Goal: Task Accomplishment & Management: Use online tool/utility

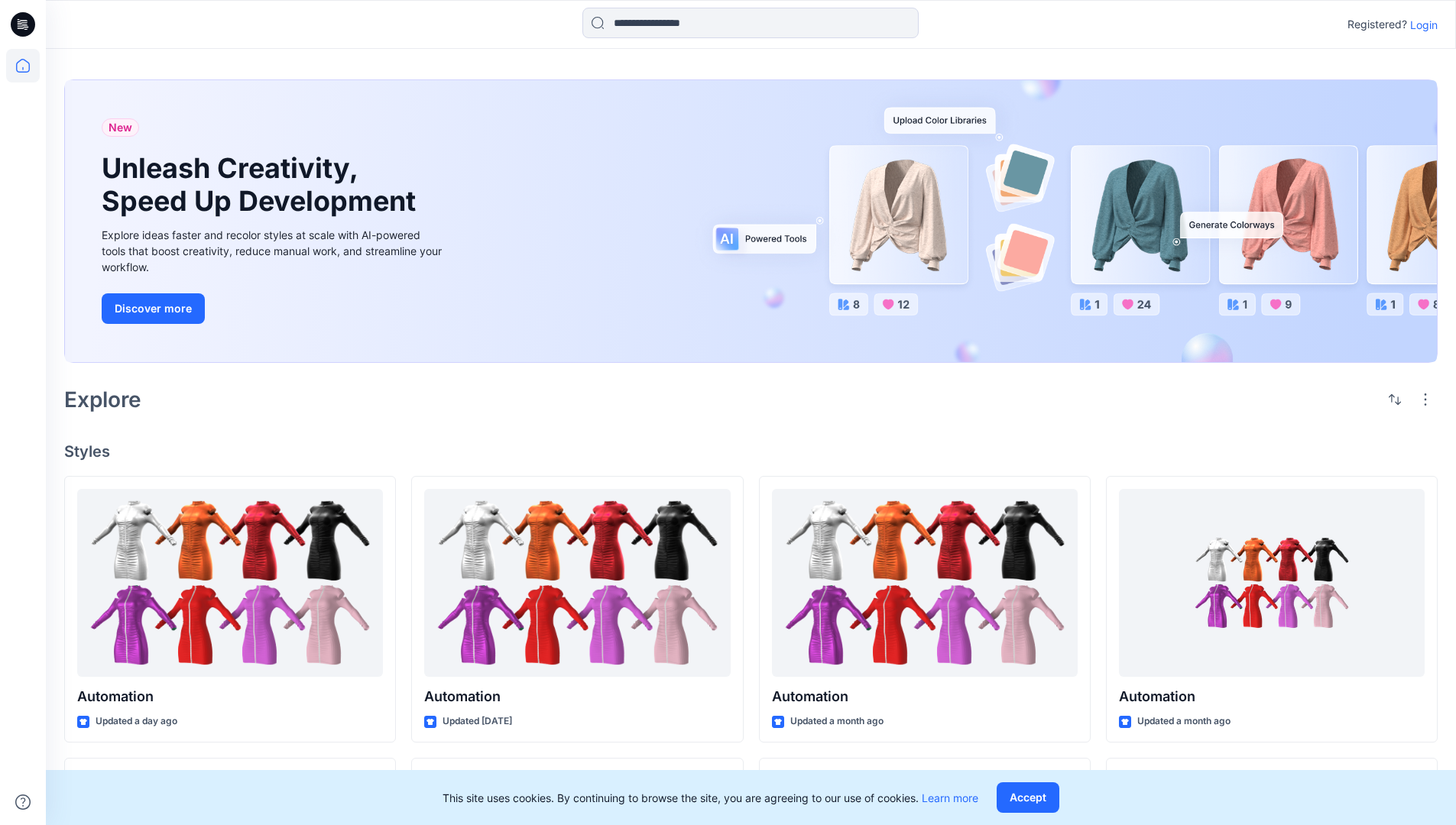
click at [1420, 25] on p "Login" at bounding box center [1423, 25] width 28 height 16
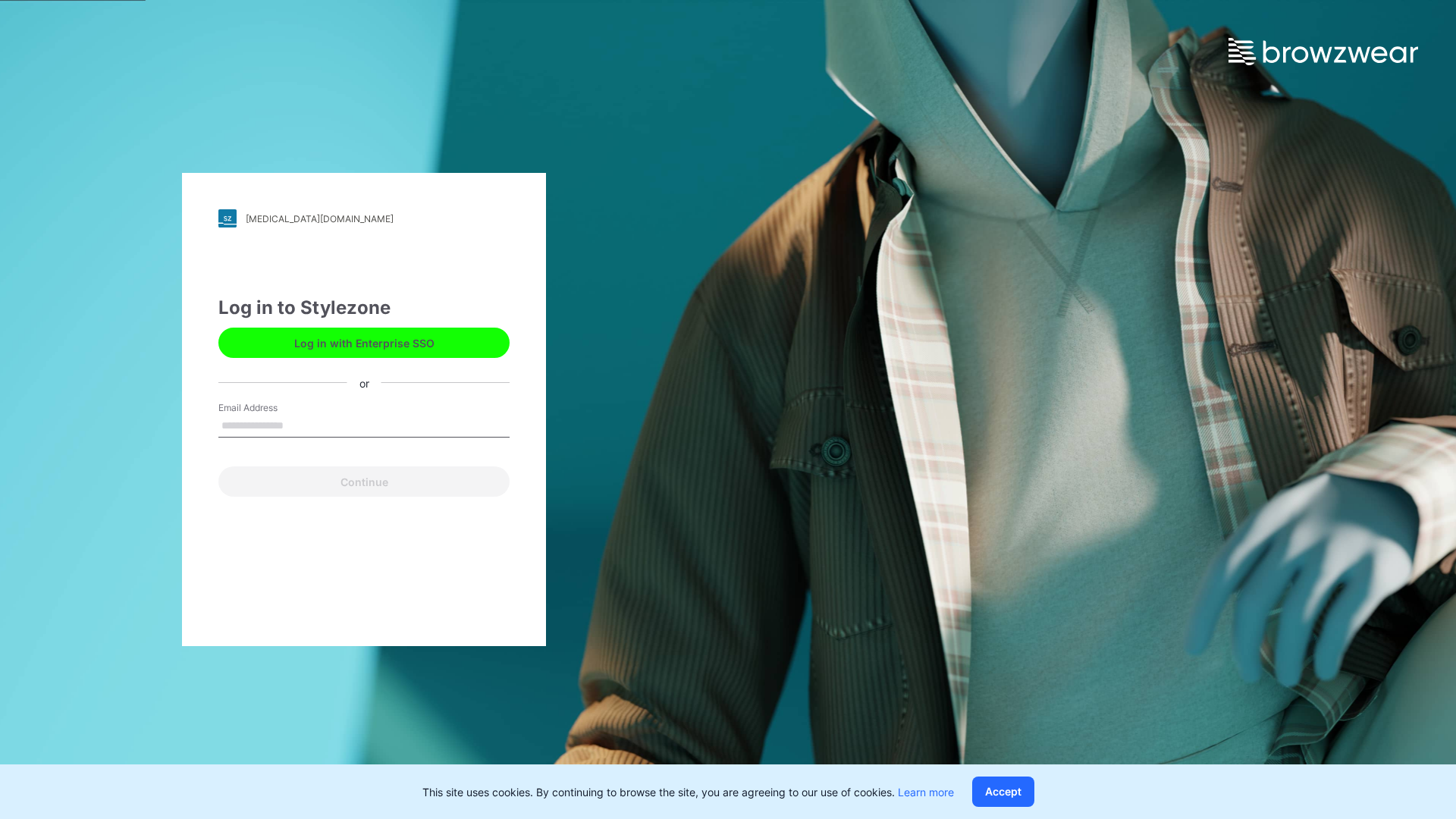
click at [300, 425] on input "Email Address" at bounding box center [364, 426] width 291 height 23
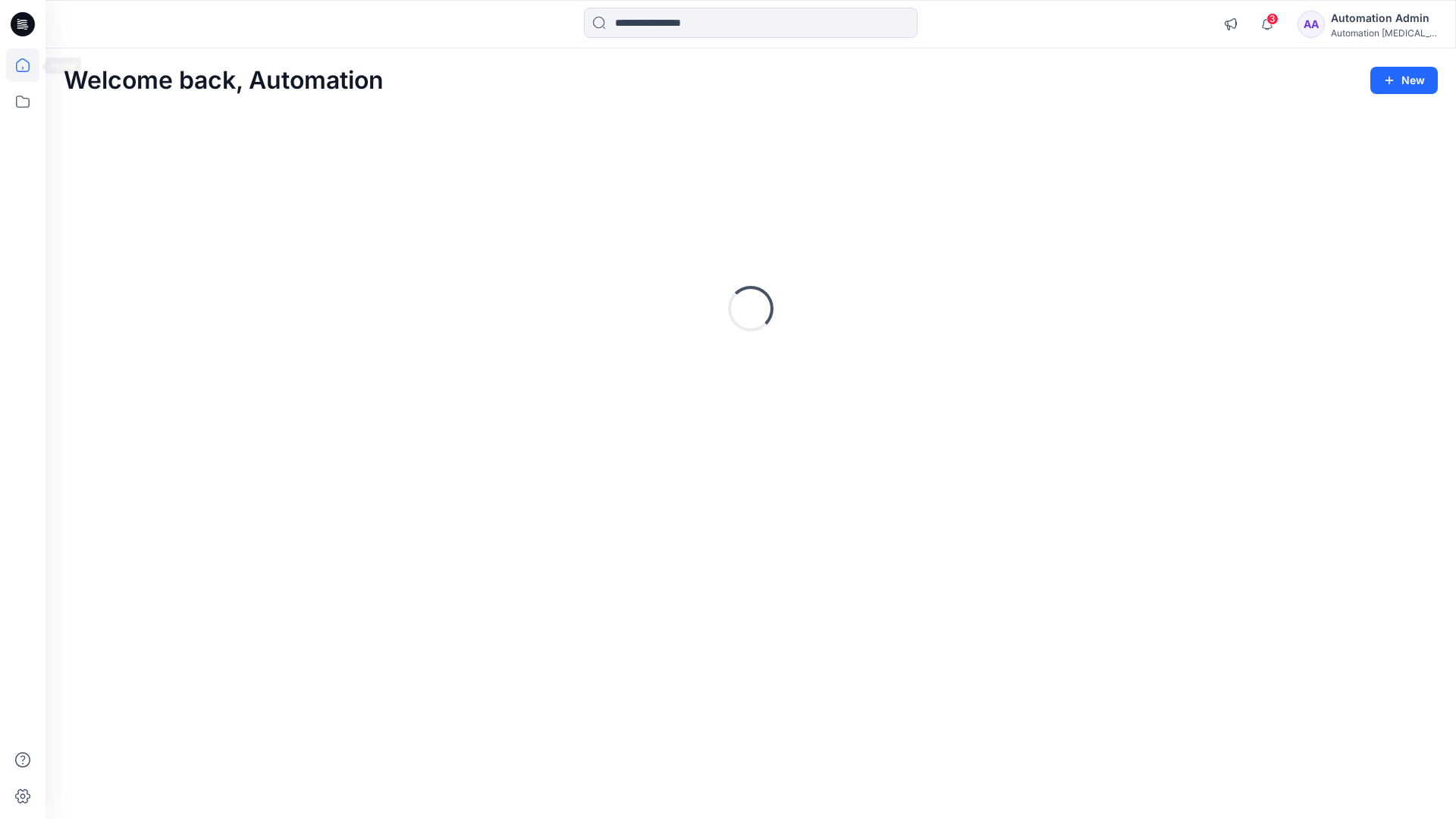
click at [29, 65] on icon at bounding box center [22, 64] width 13 height 13
click at [26, 105] on icon at bounding box center [23, 101] width 34 height 34
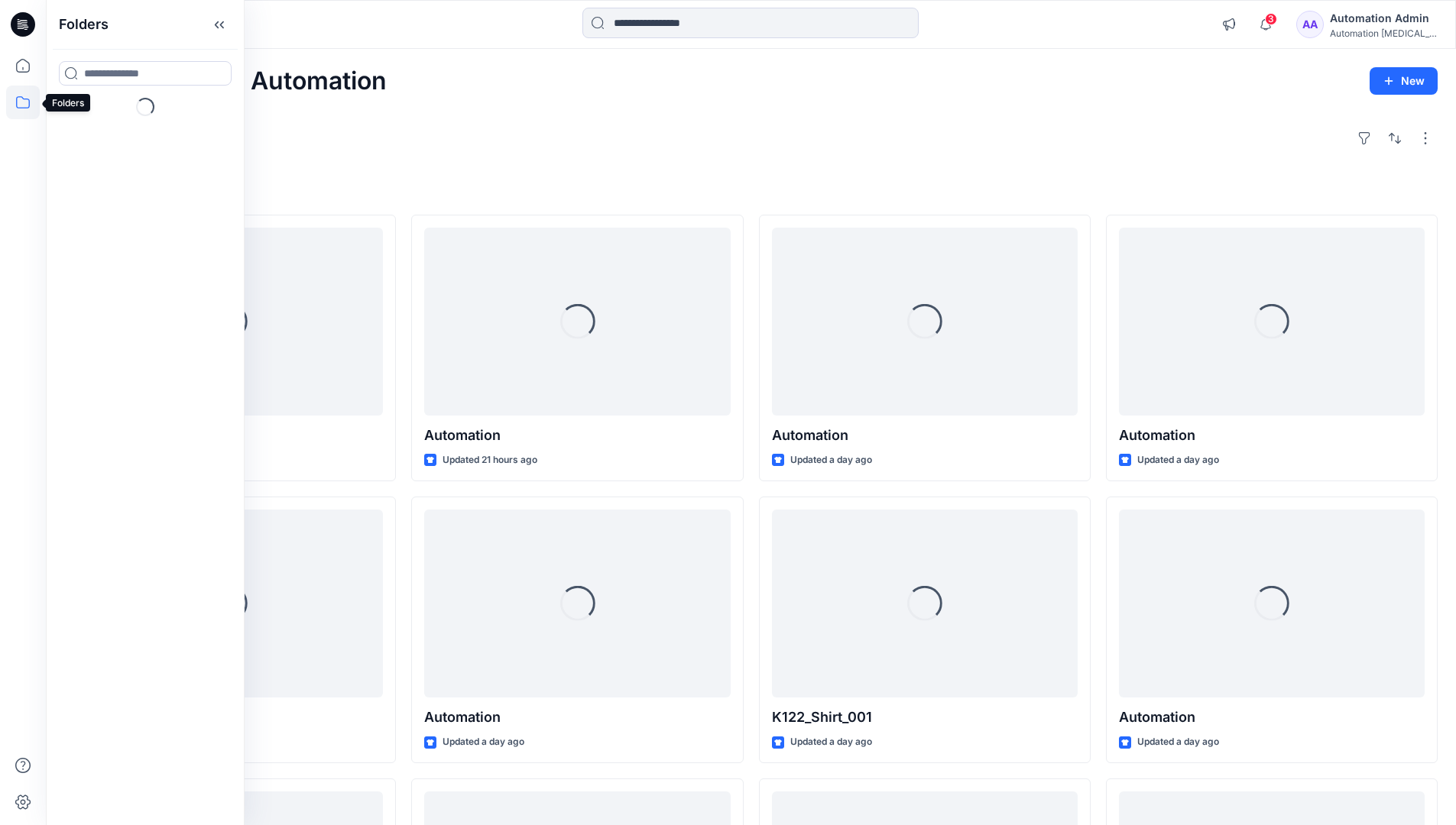
click at [536, 154] on div "Explore" at bounding box center [750, 138] width 1373 height 36
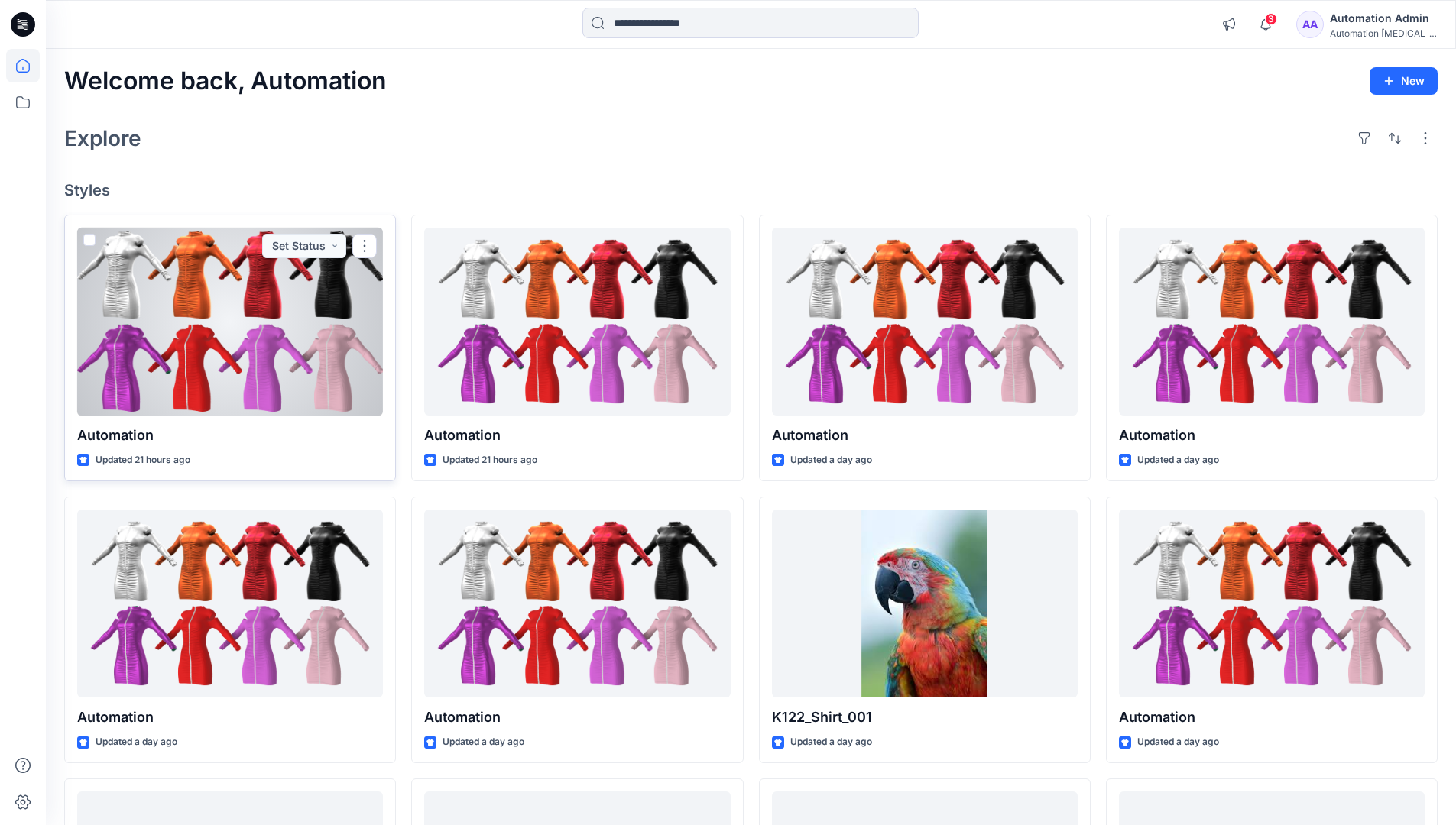
click at [92, 241] on span at bounding box center [90, 240] width 12 height 12
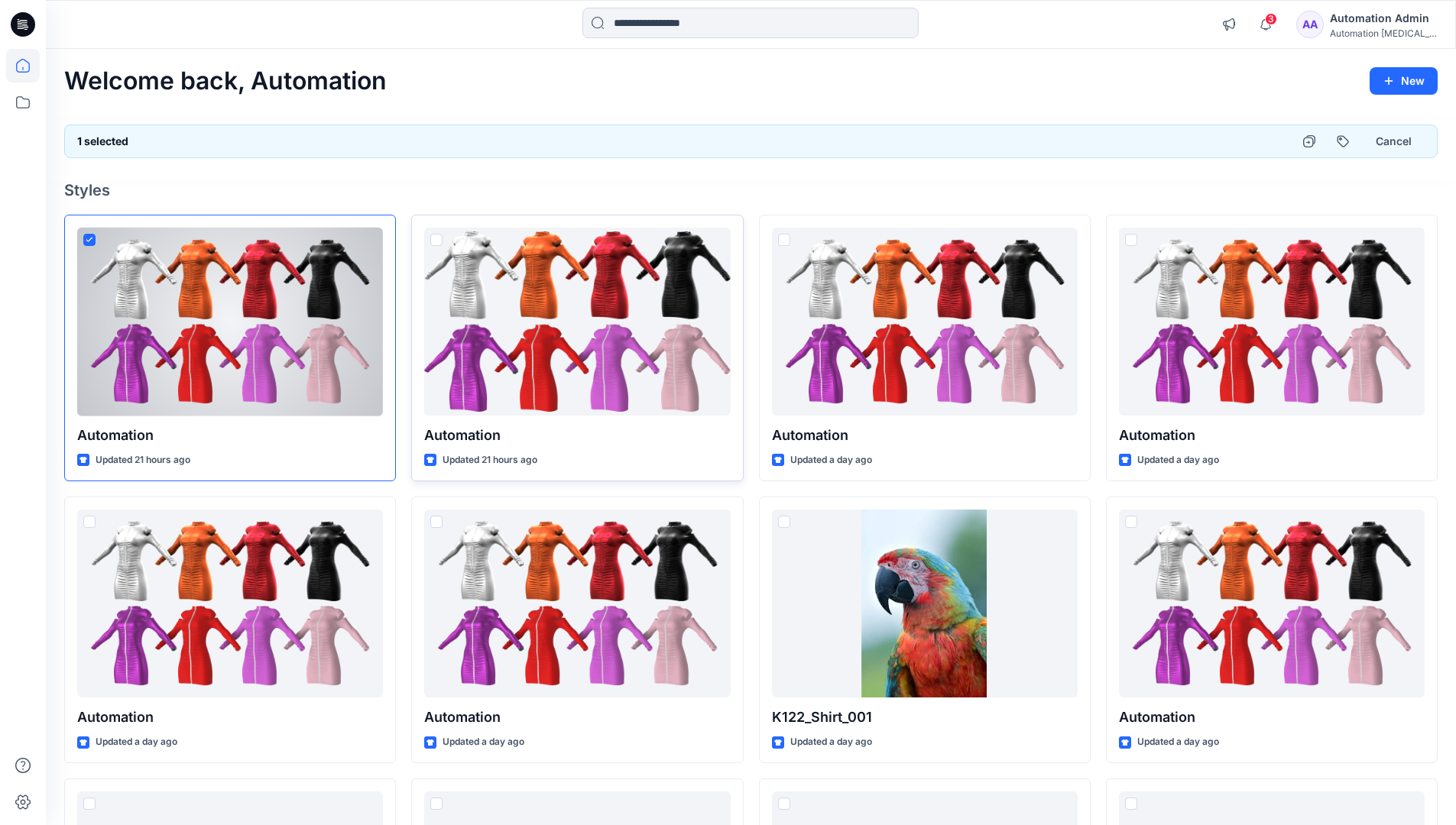
click at [438, 243] on span at bounding box center [436, 240] width 12 height 12
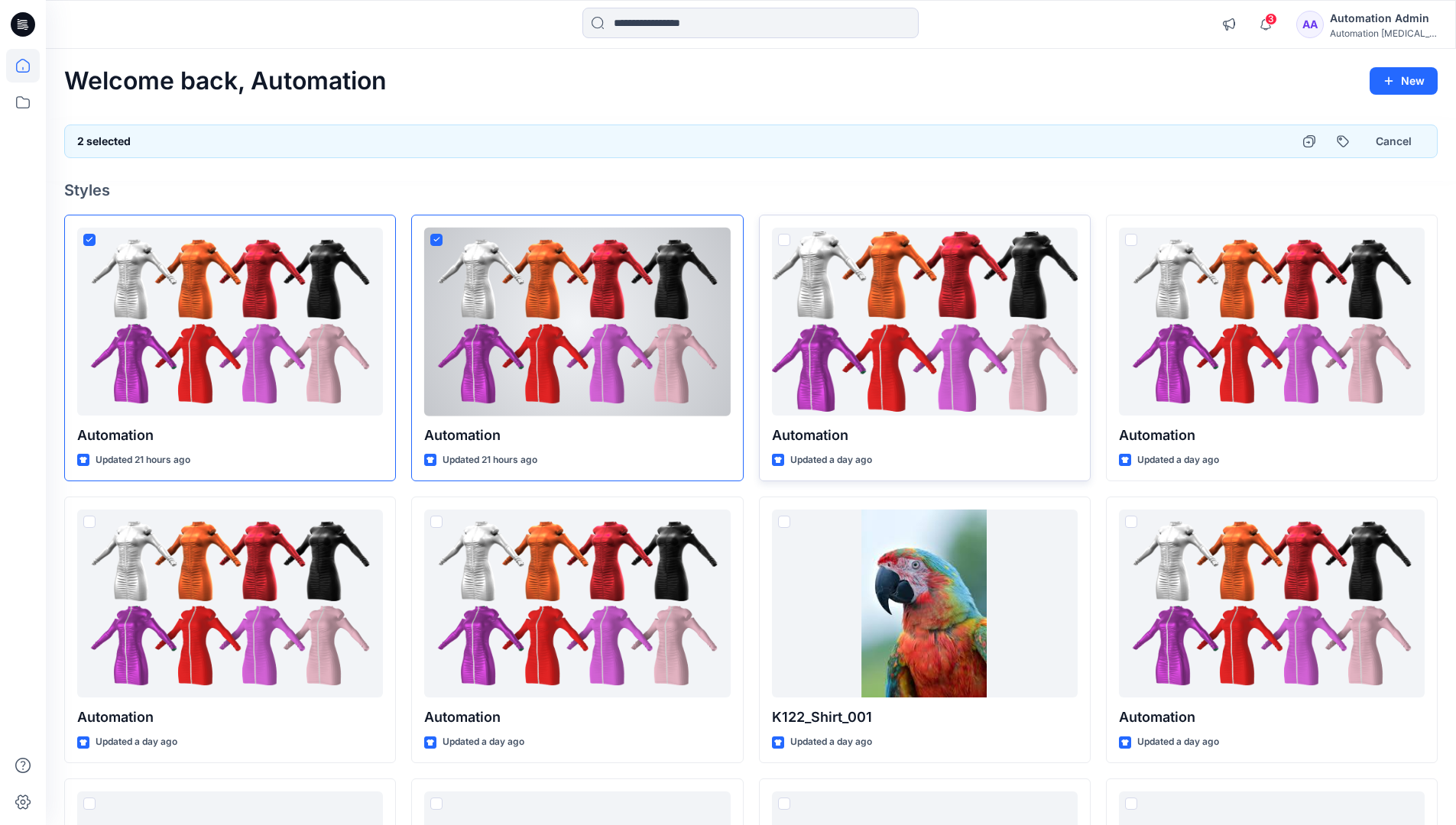
click at [786, 239] on span at bounding box center [784, 240] width 12 height 12
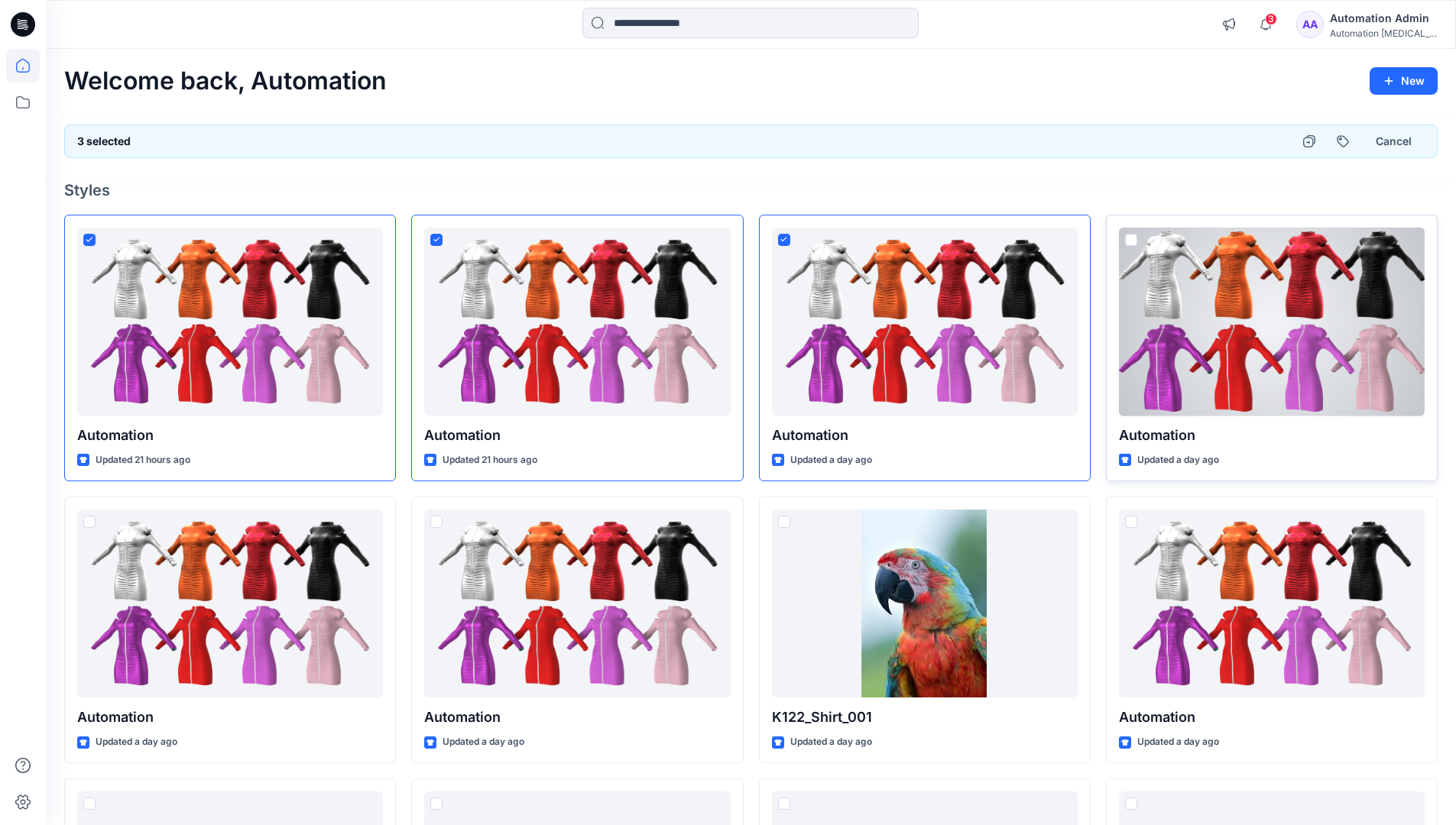
click at [1131, 238] on span at bounding box center [1131, 240] width 12 height 12
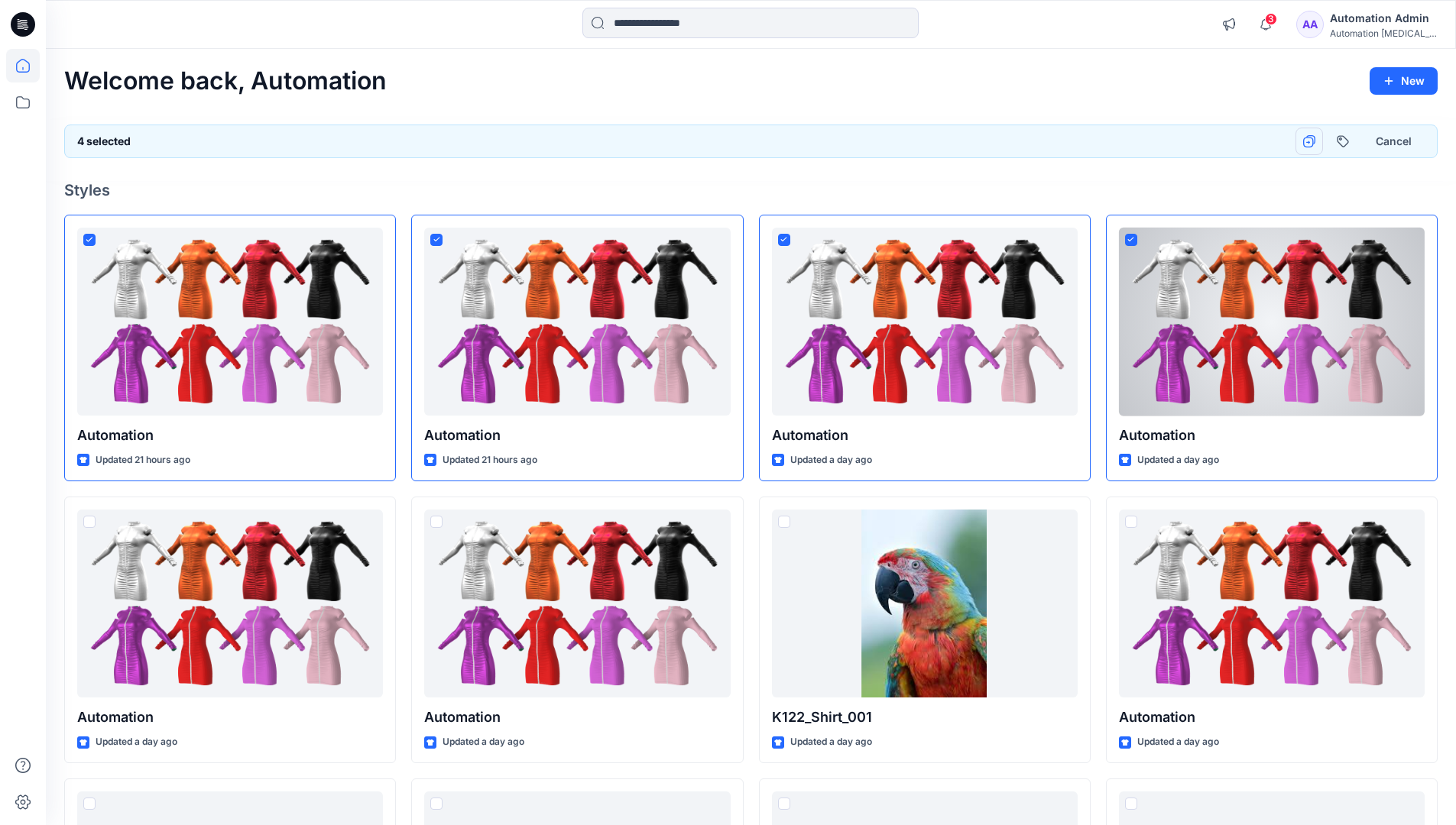
click at [1309, 140] on icon "button" at bounding box center [1309, 141] width 12 height 12
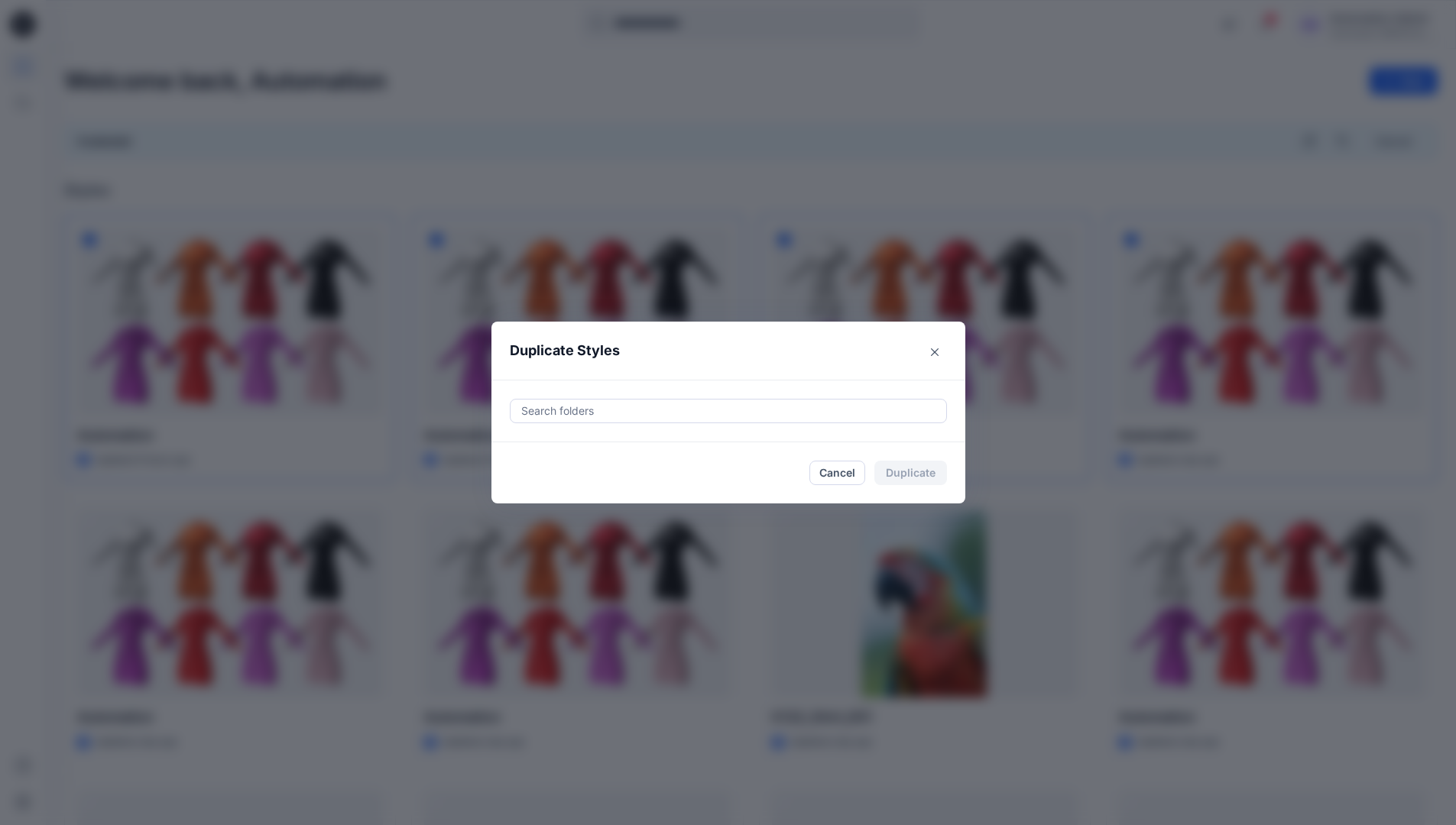
click at [587, 404] on div at bounding box center [728, 411] width 417 height 19
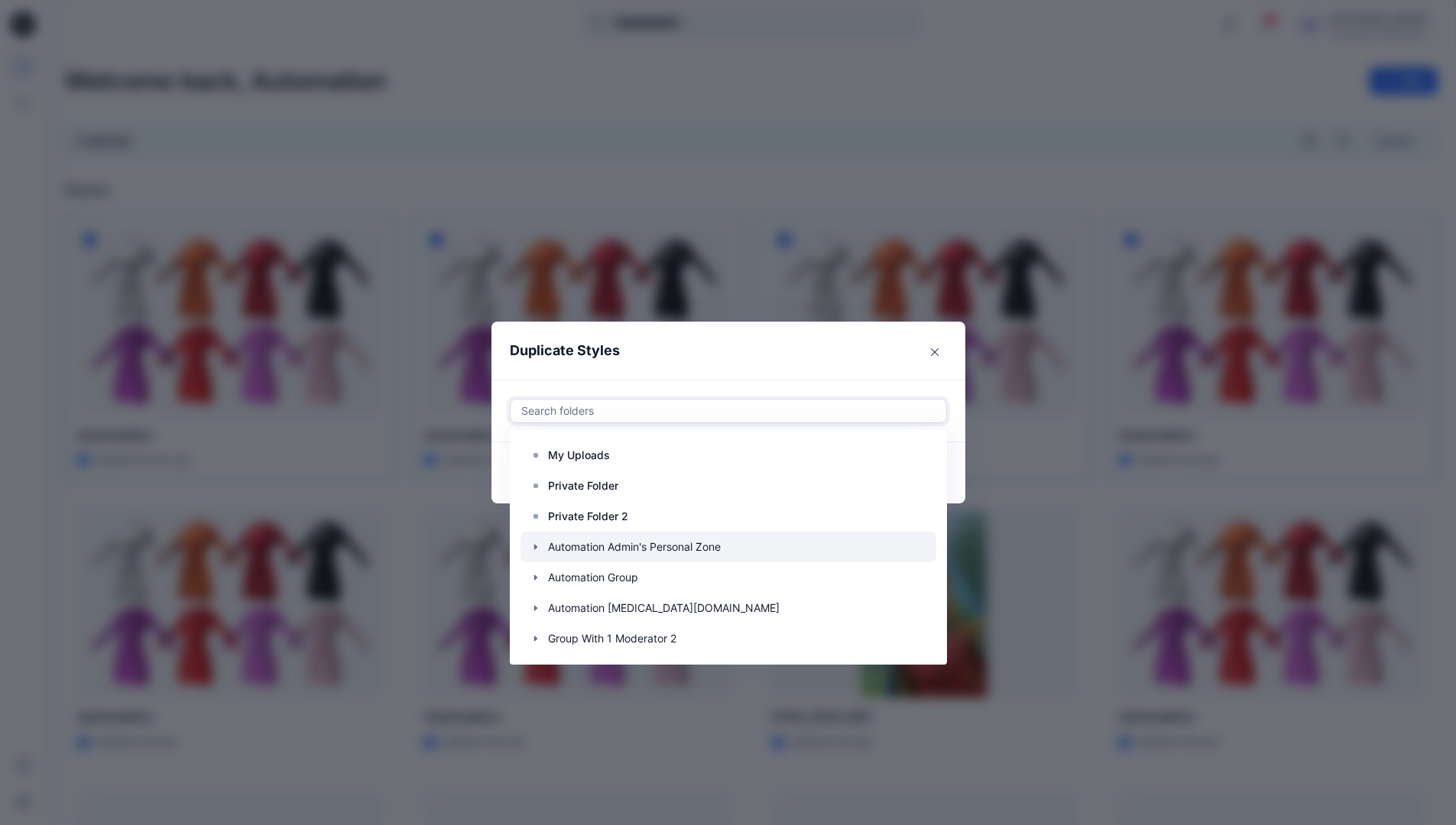
click at [541, 544] on icon "button" at bounding box center [536, 548] width 12 height 12
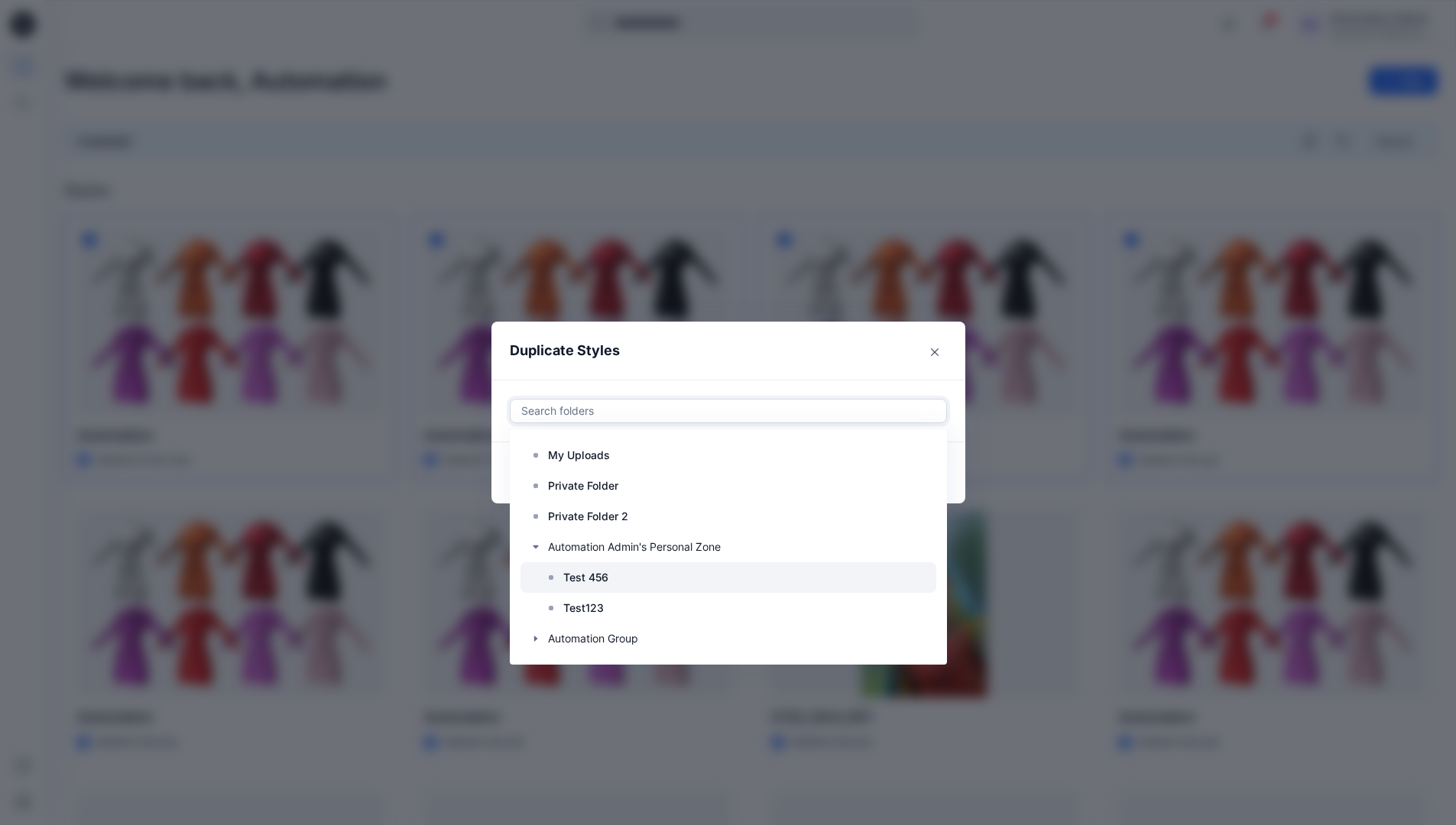
click at [587, 573] on p "Test 456" at bounding box center [586, 578] width 45 height 19
click at [773, 350] on header "Duplicate Styles" at bounding box center [713, 350] width 444 height 58
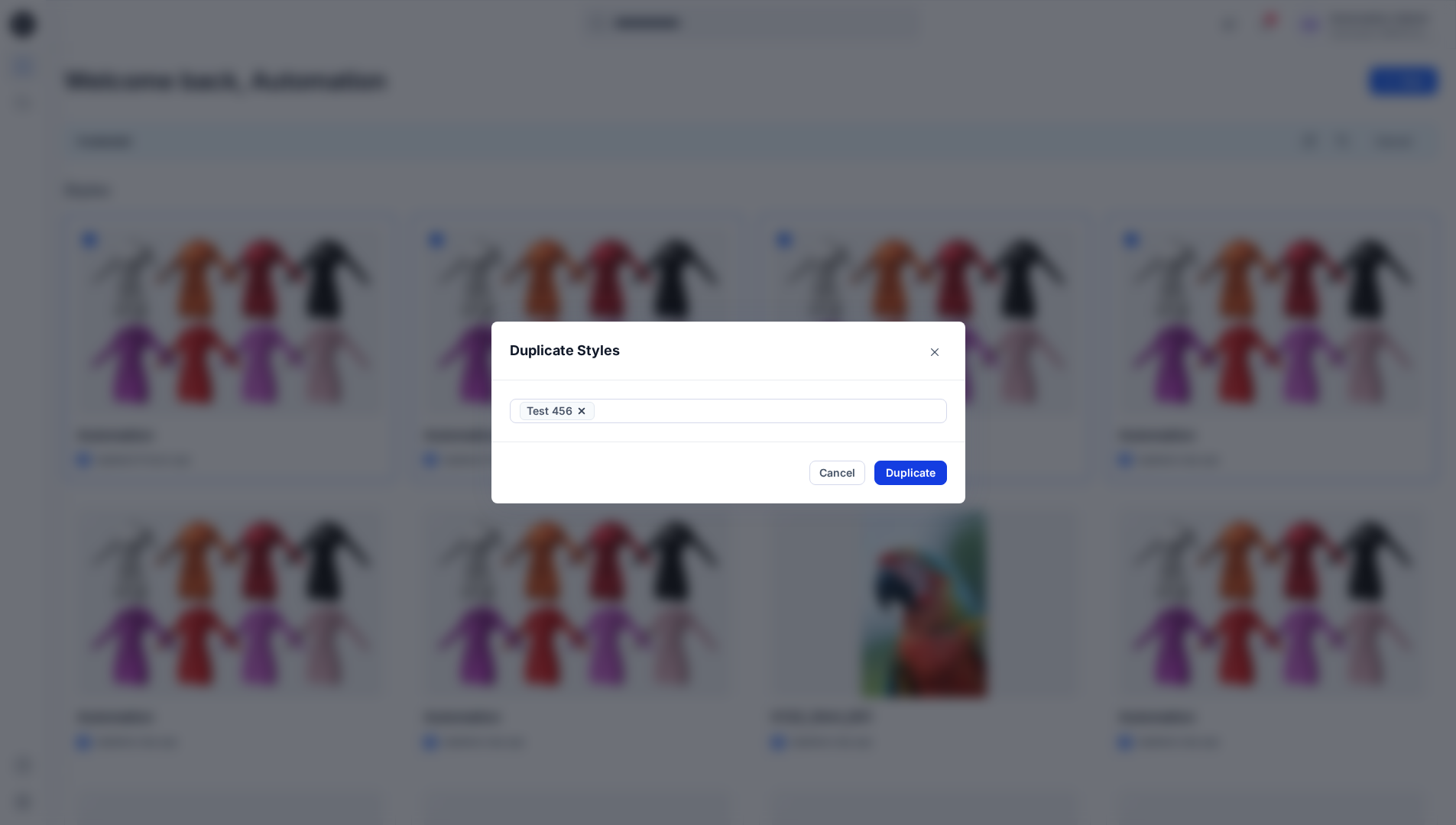
click at [918, 480] on button "Duplicate" at bounding box center [910, 473] width 73 height 25
click at [929, 474] on button "Close" at bounding box center [922, 473] width 50 height 25
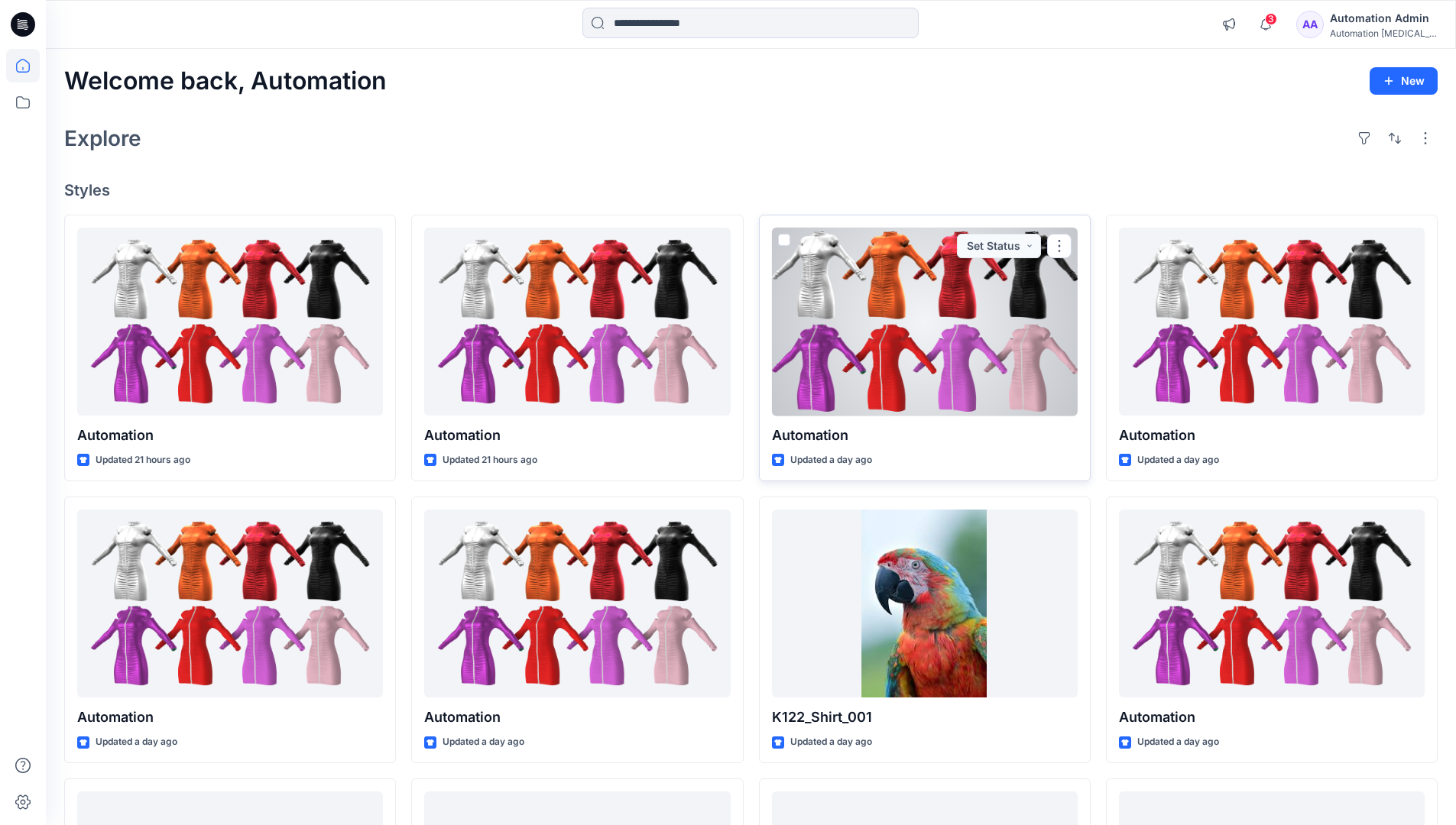
click at [780, 242] on span at bounding box center [784, 240] width 12 height 12
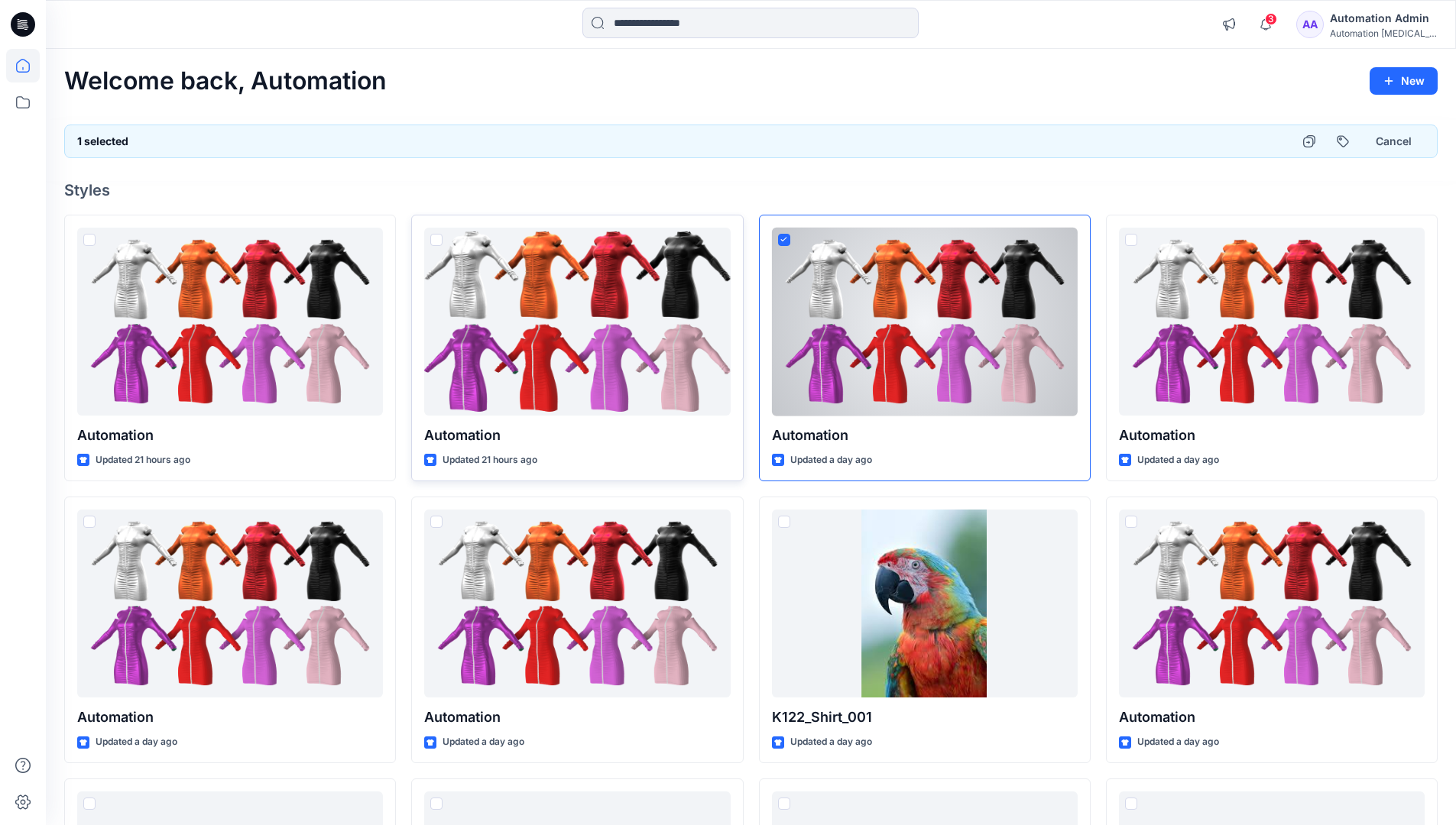
click at [439, 244] on span at bounding box center [436, 240] width 12 height 12
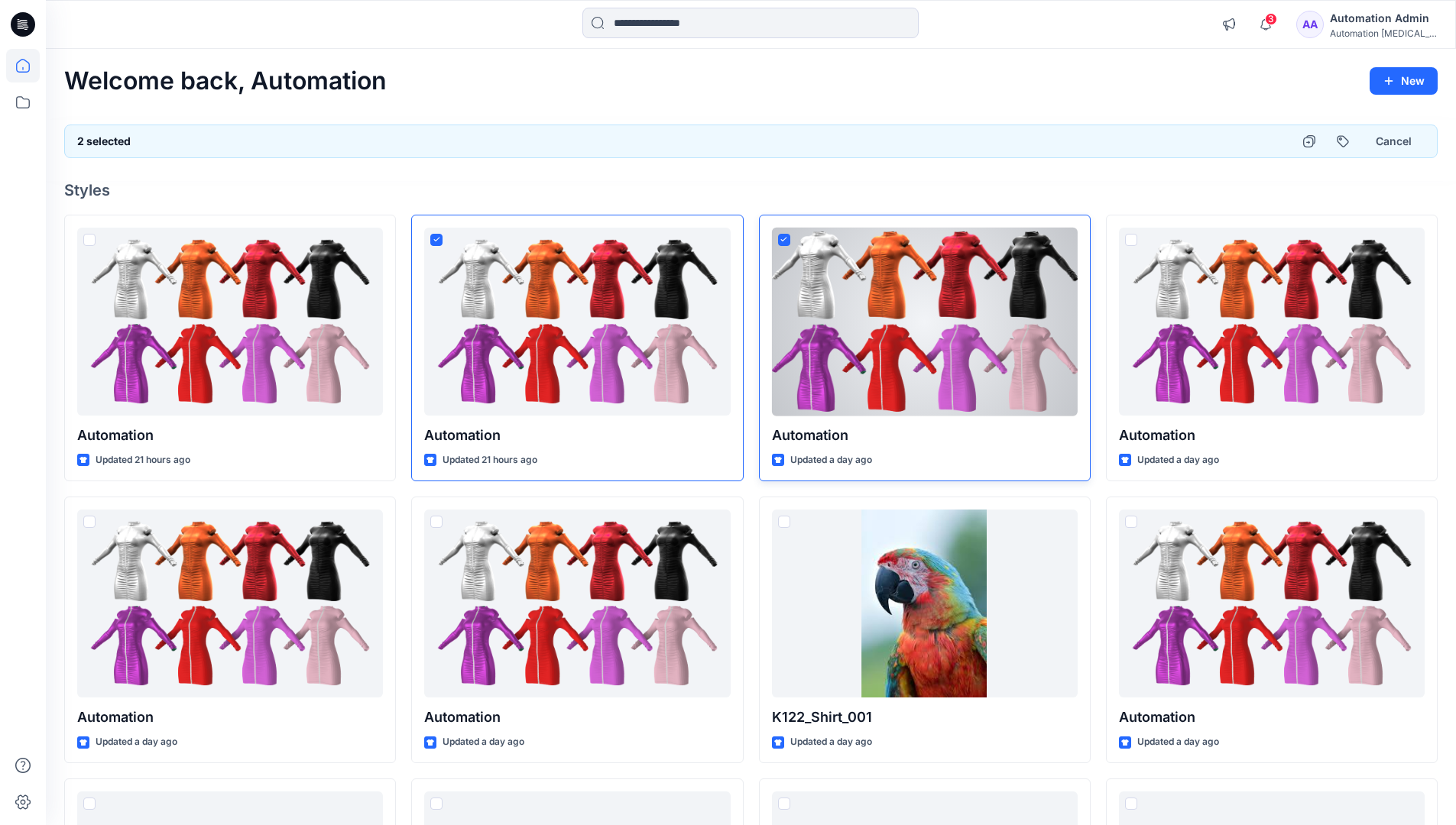
click at [784, 242] on icon at bounding box center [784, 239] width 7 height 5
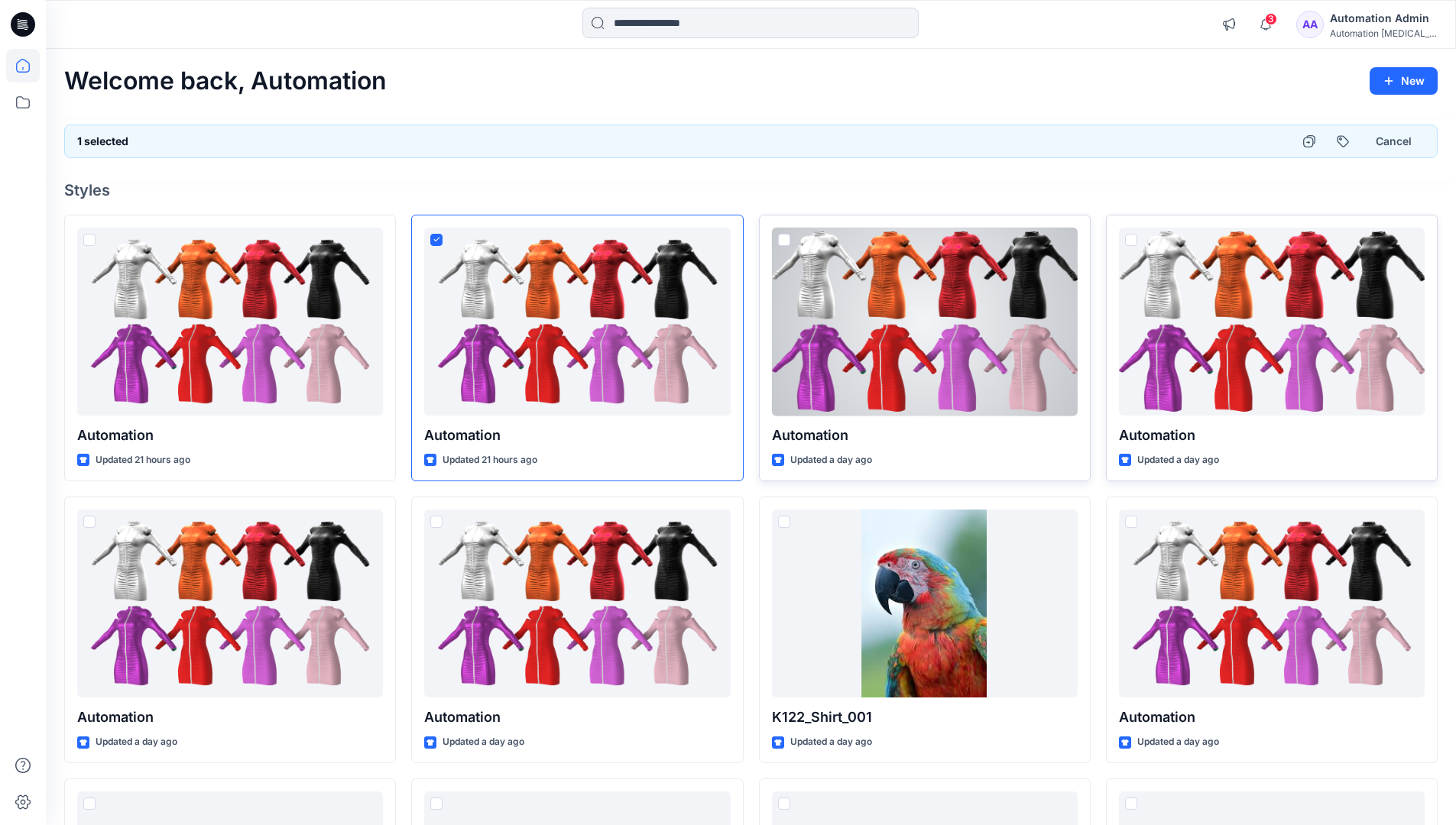
click at [1131, 242] on span at bounding box center [1131, 240] width 12 height 12
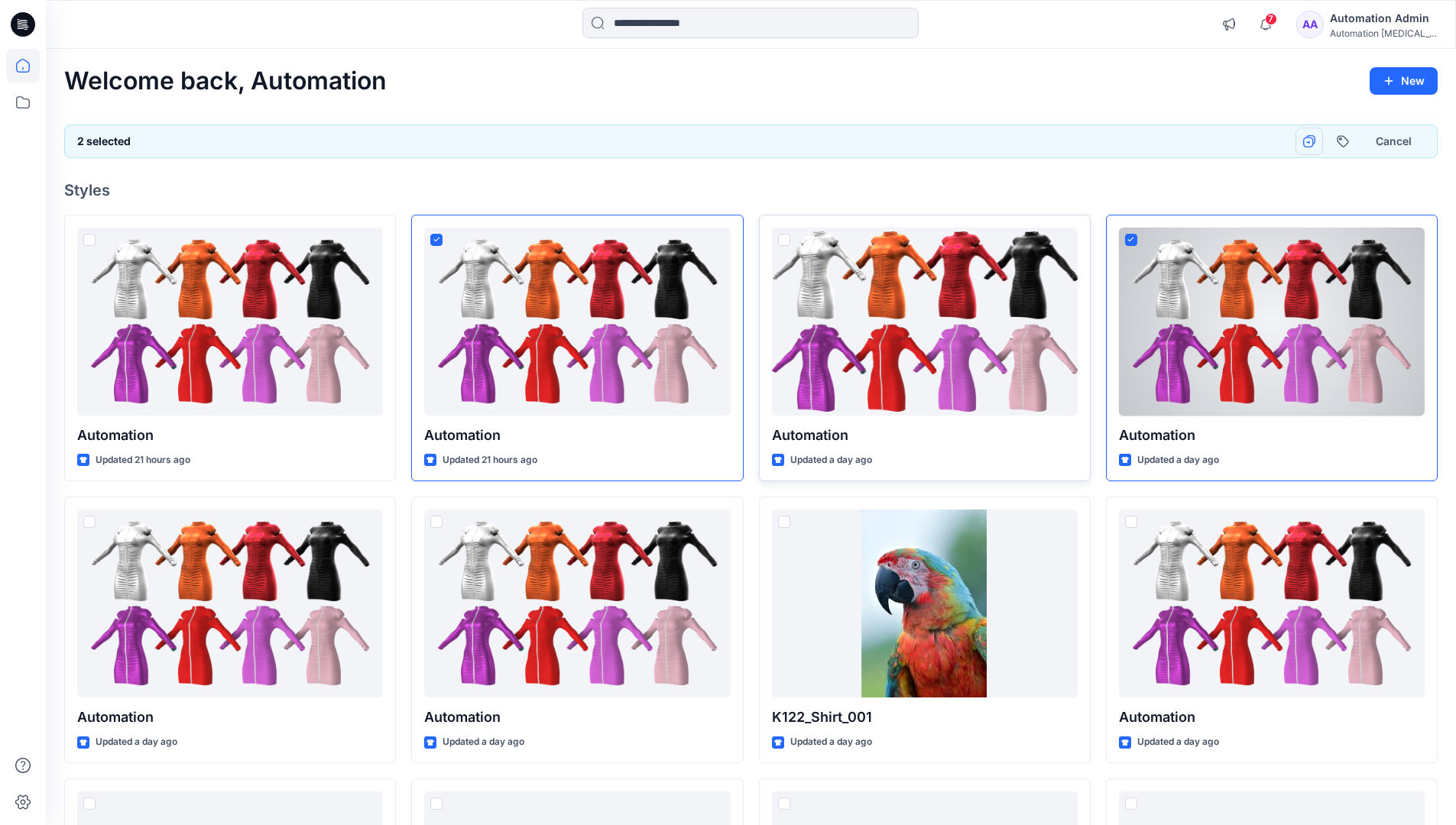
click at [1314, 141] on icon "button" at bounding box center [1309, 141] width 12 height 12
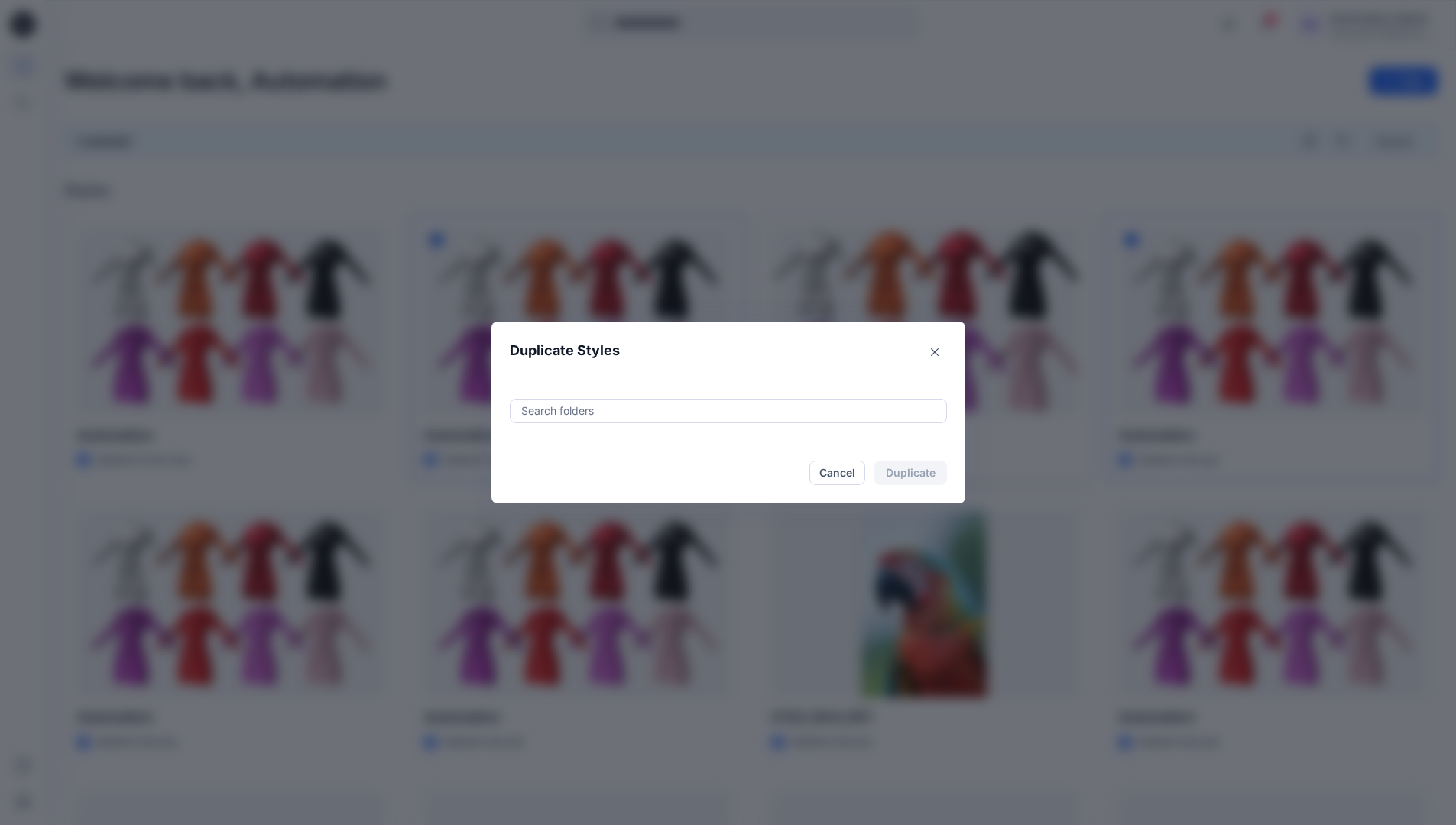
click at [641, 414] on div at bounding box center [728, 411] width 417 height 19
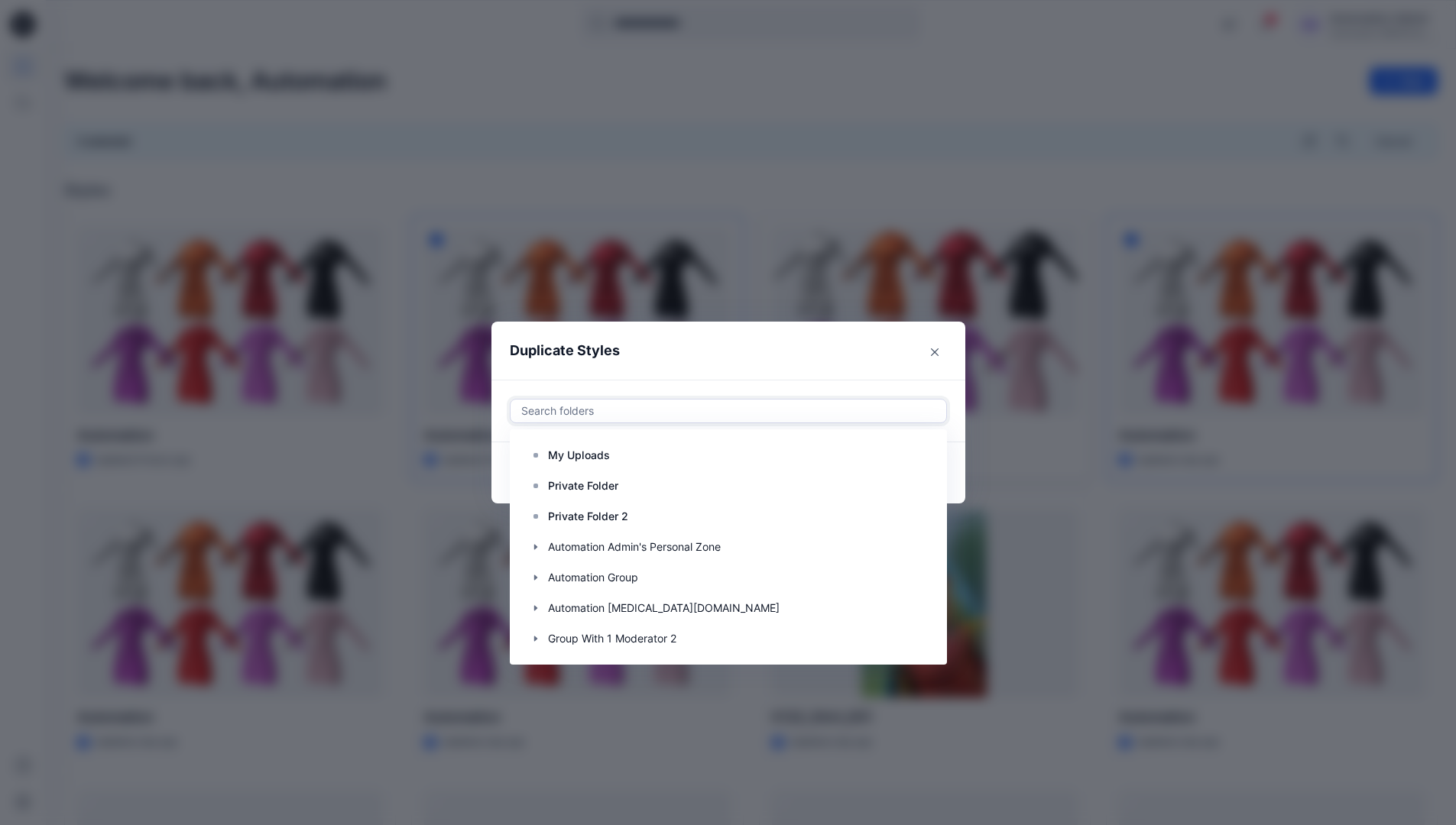
scroll to position [153, 0]
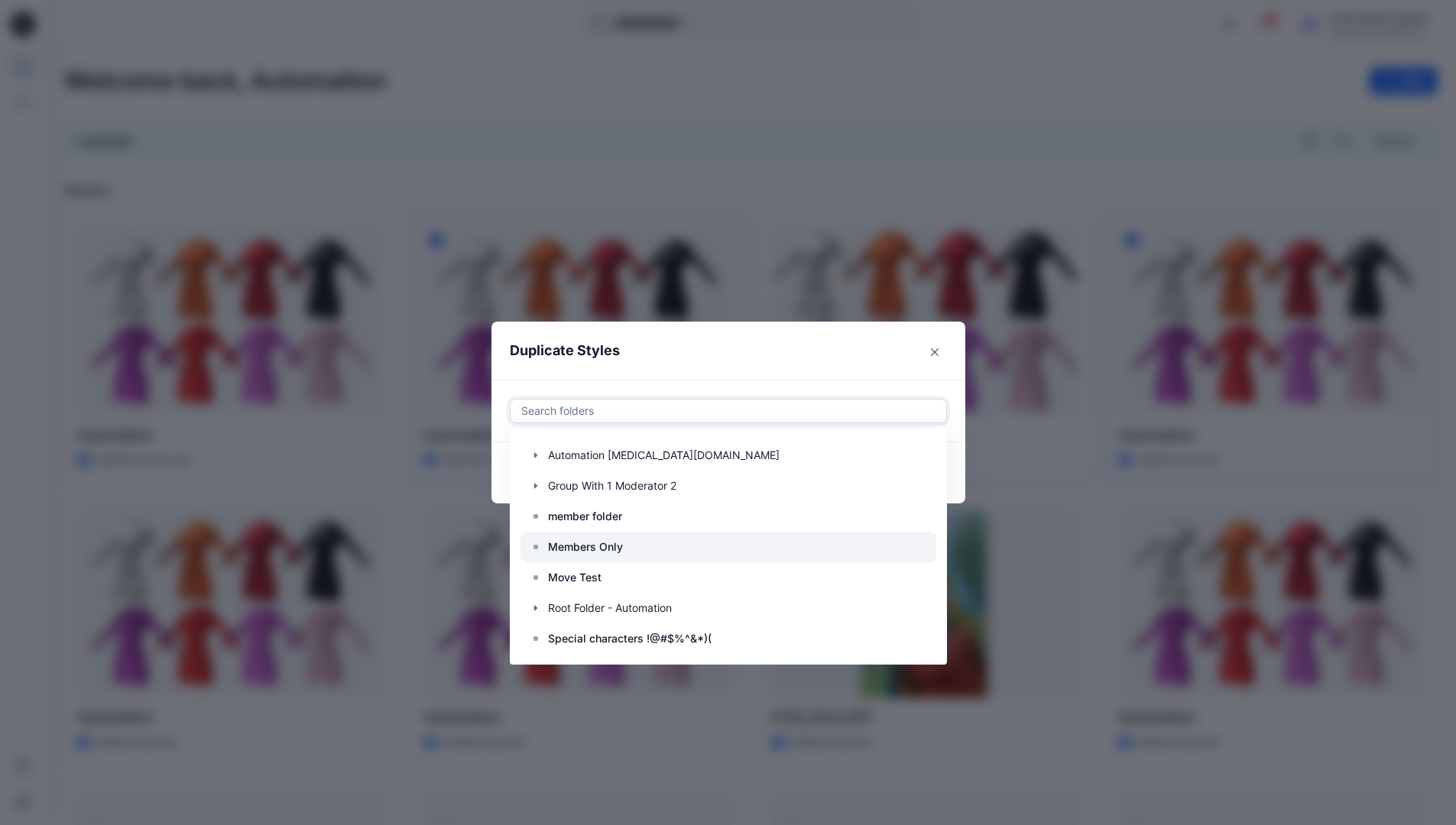
click at [633, 547] on div at bounding box center [728, 547] width 416 height 30
click at [708, 352] on header "Duplicate Styles" at bounding box center [713, 350] width 444 height 58
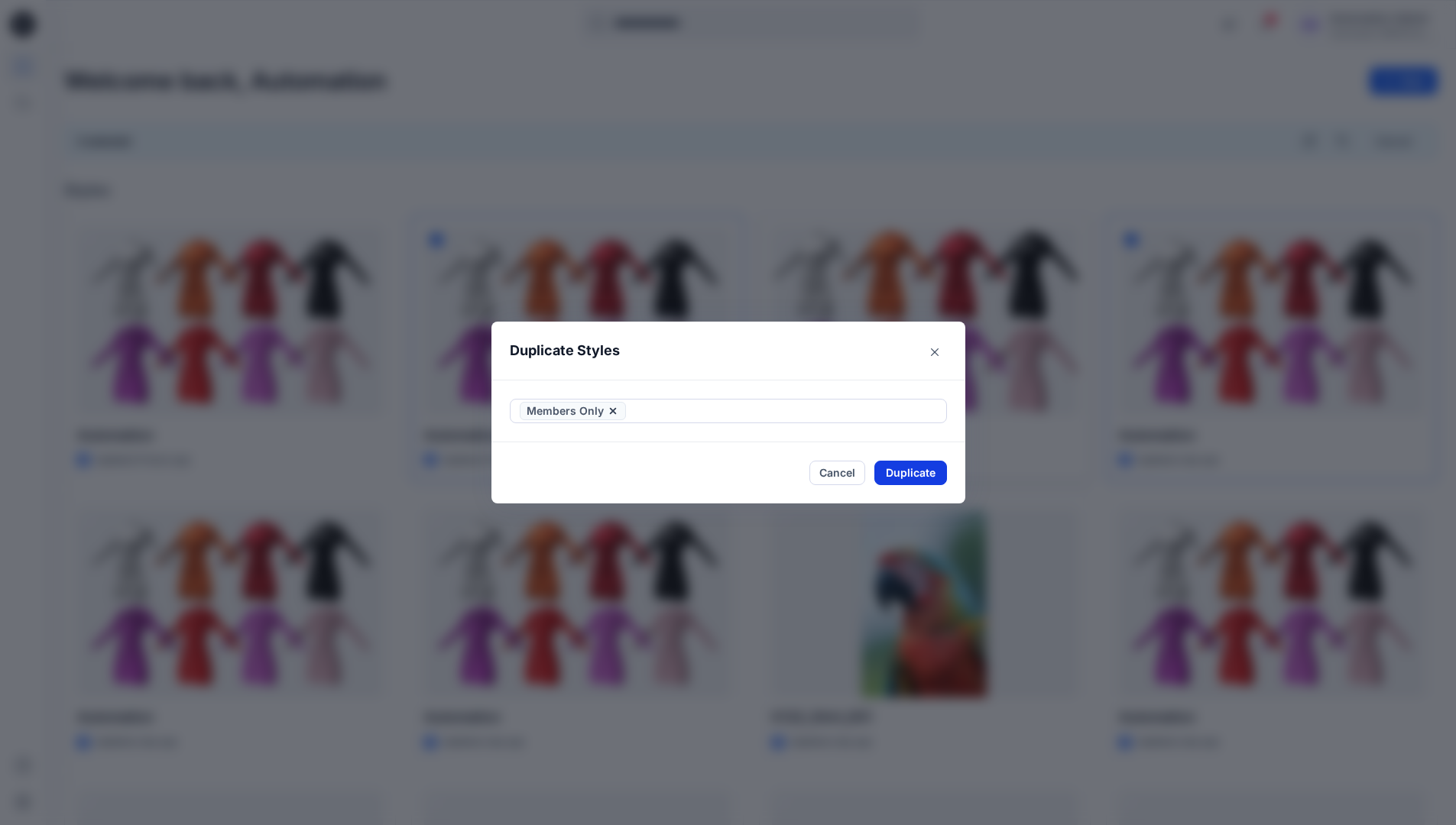
click at [906, 469] on button "Duplicate" at bounding box center [910, 473] width 73 height 25
click at [924, 469] on button "Close" at bounding box center [922, 473] width 50 height 25
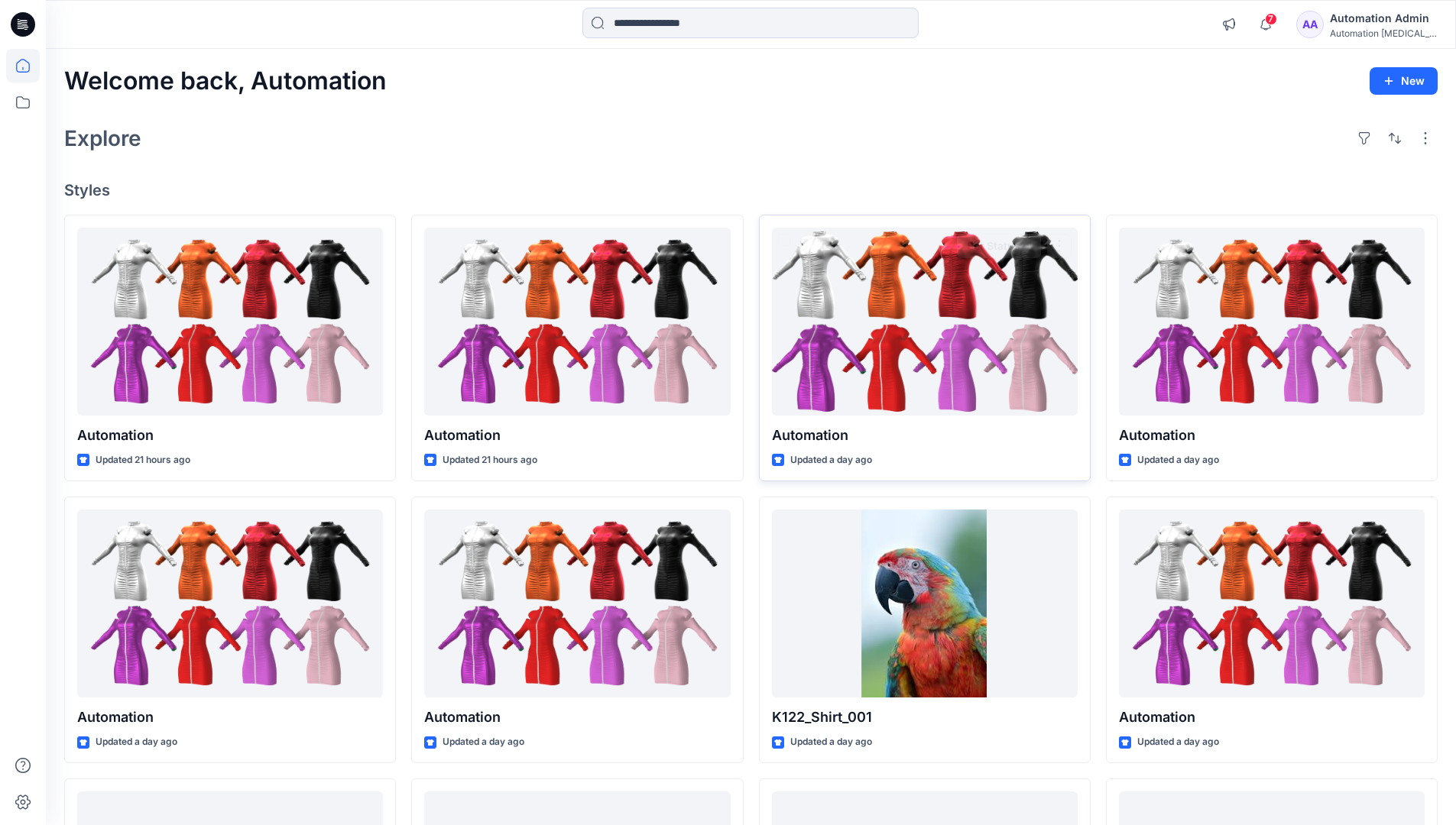
click at [1378, 13] on div "Automation Admin" at bounding box center [1383, 18] width 107 height 19
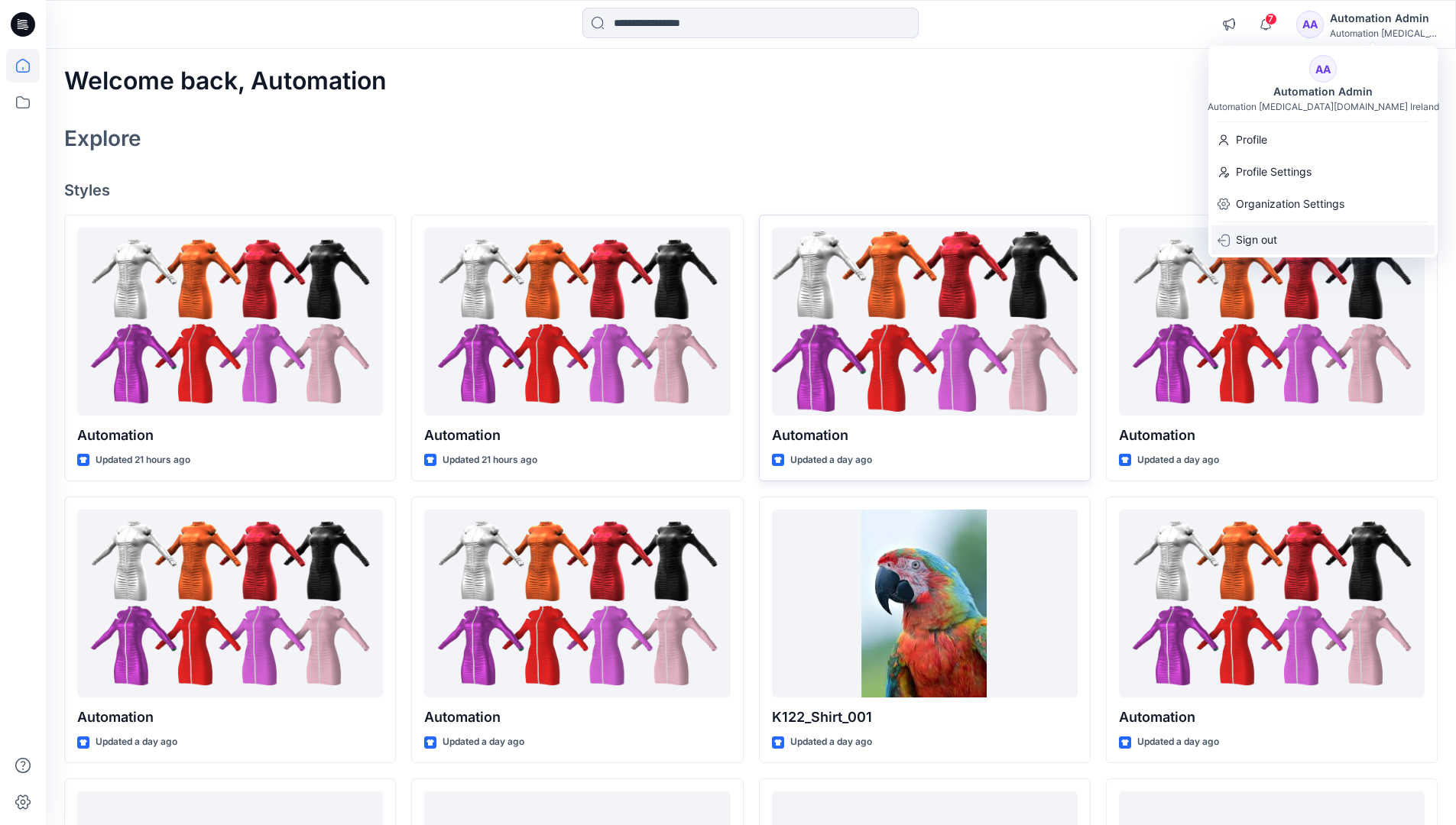
click at [1272, 235] on p "Sign out" at bounding box center [1256, 240] width 41 height 29
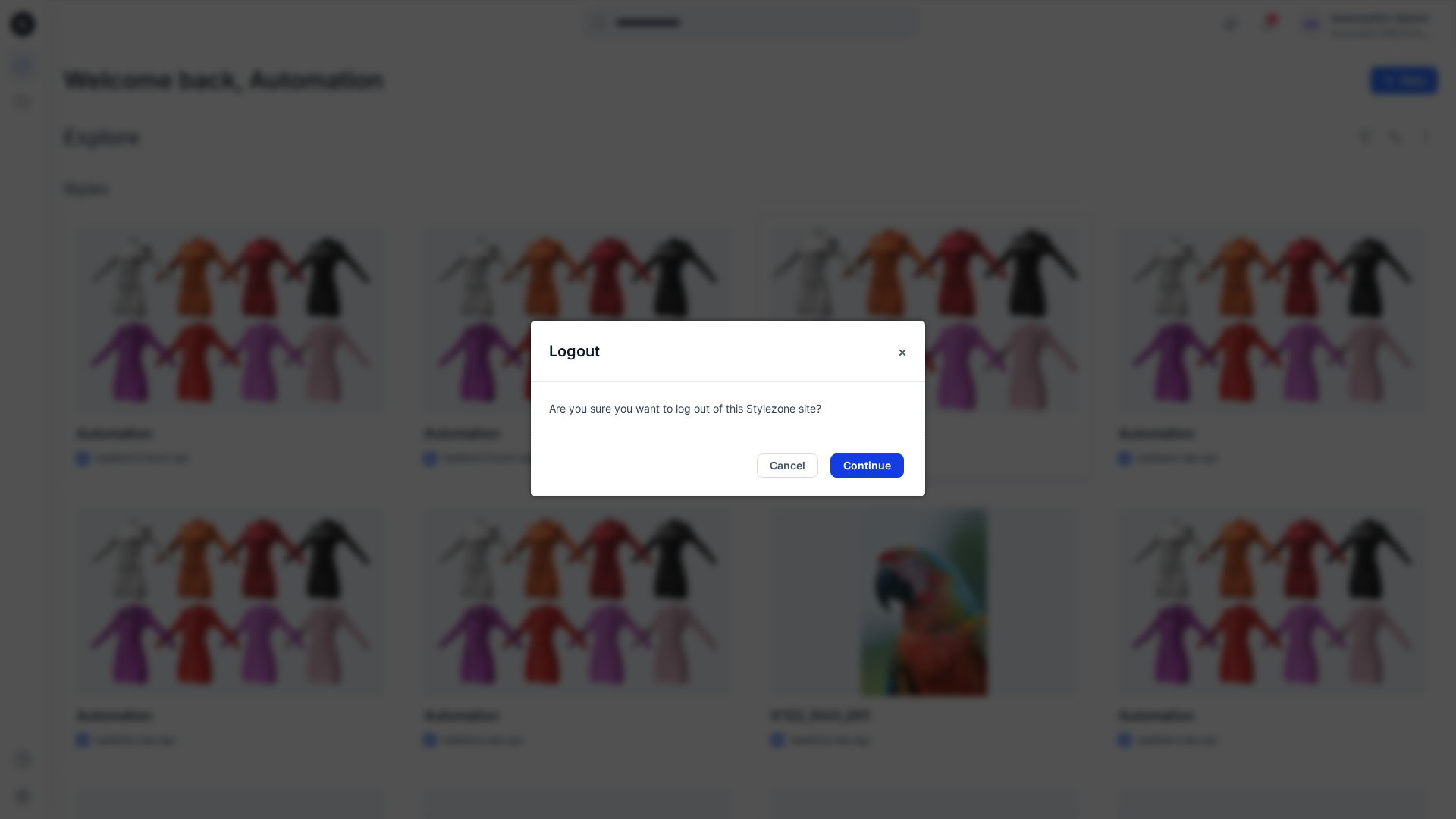
click at [870, 454] on button "Continue" at bounding box center [867, 466] width 73 height 25
